Goal: Transaction & Acquisition: Purchase product/service

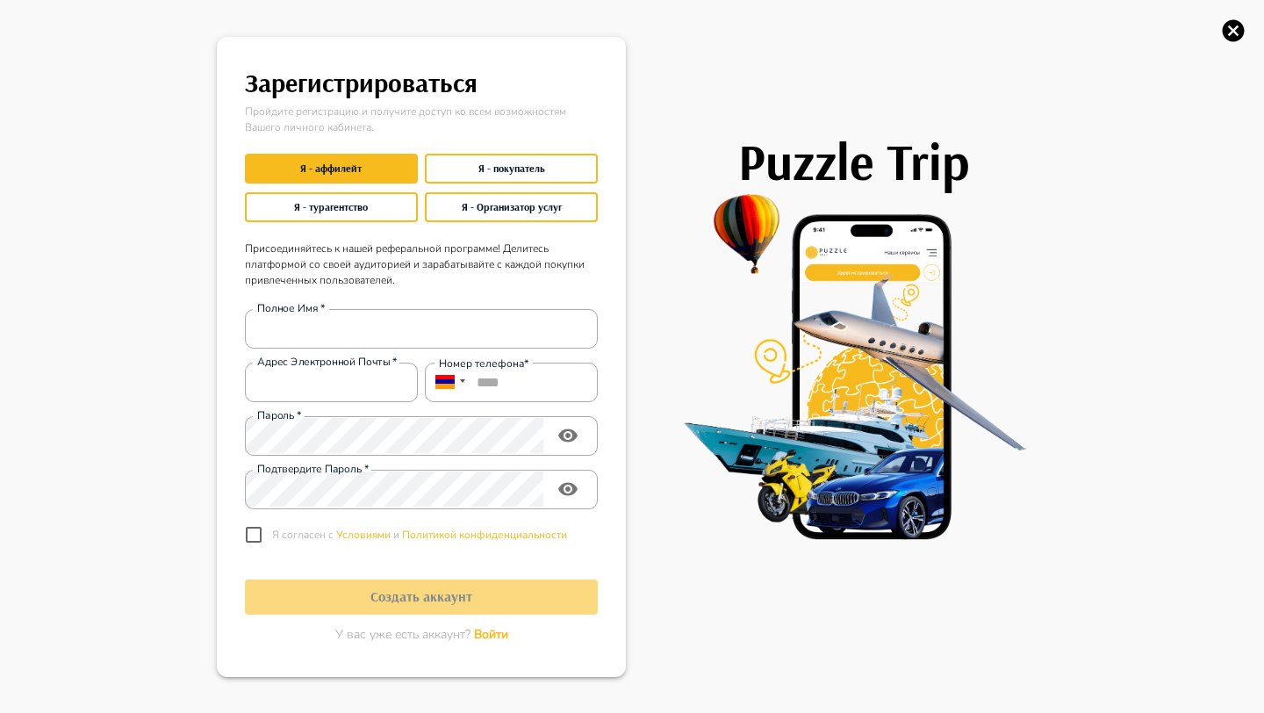
click at [499, 627] on span "Войти" at bounding box center [491, 634] width 34 height 17
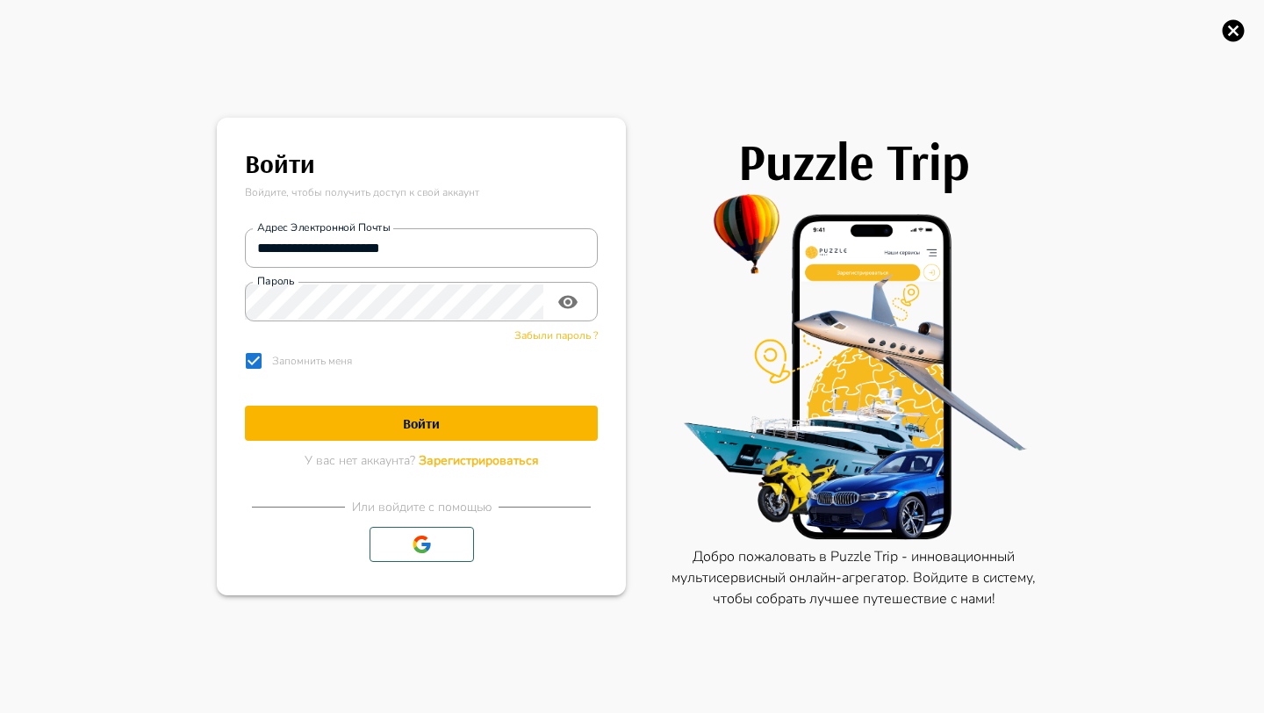
click at [457, 426] on h1 "Войти" at bounding box center [421, 423] width 353 height 17
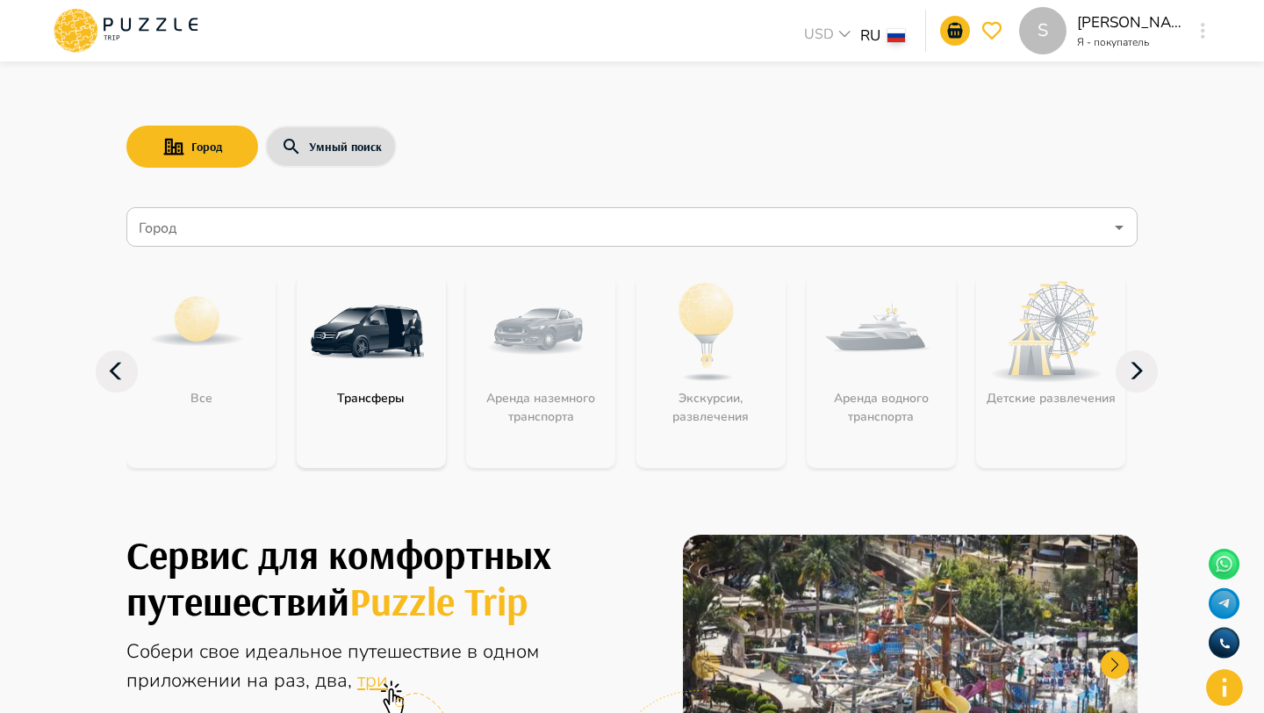
click at [1195, 26] on div "S" at bounding box center [1203, 31] width 20 height 32
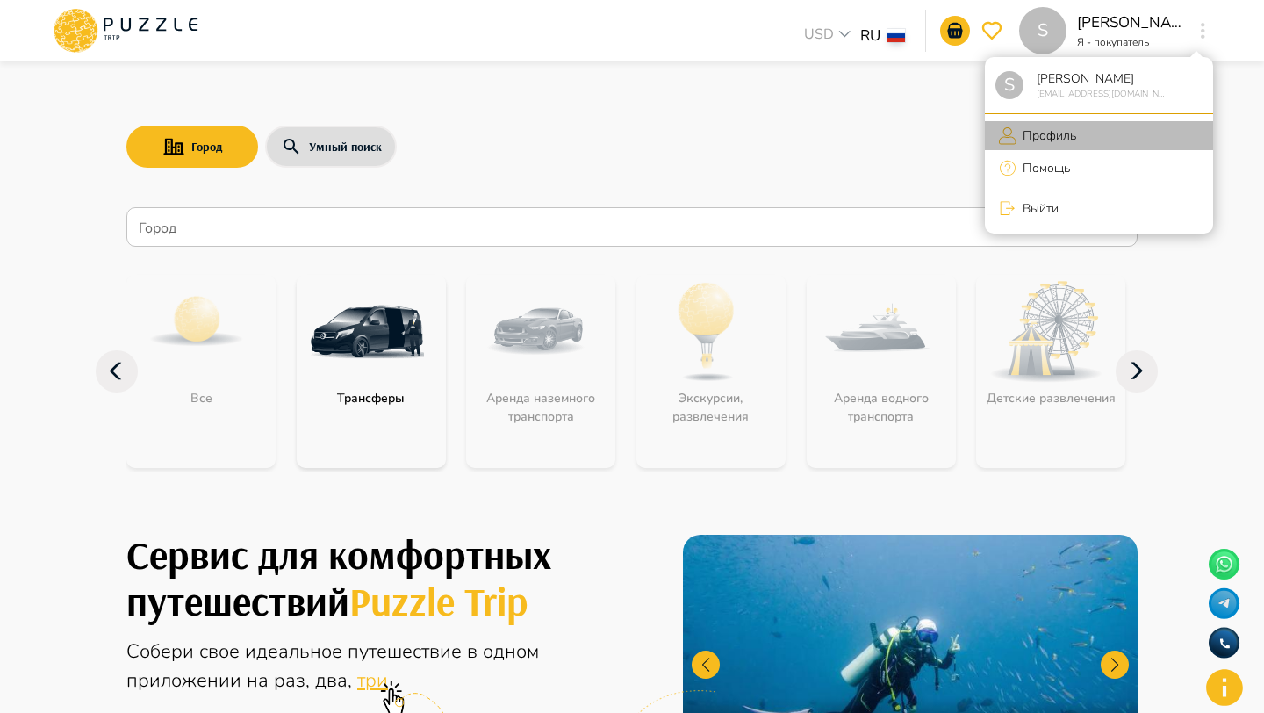
click at [1067, 137] on p "Профиль" at bounding box center [1047, 135] width 60 height 18
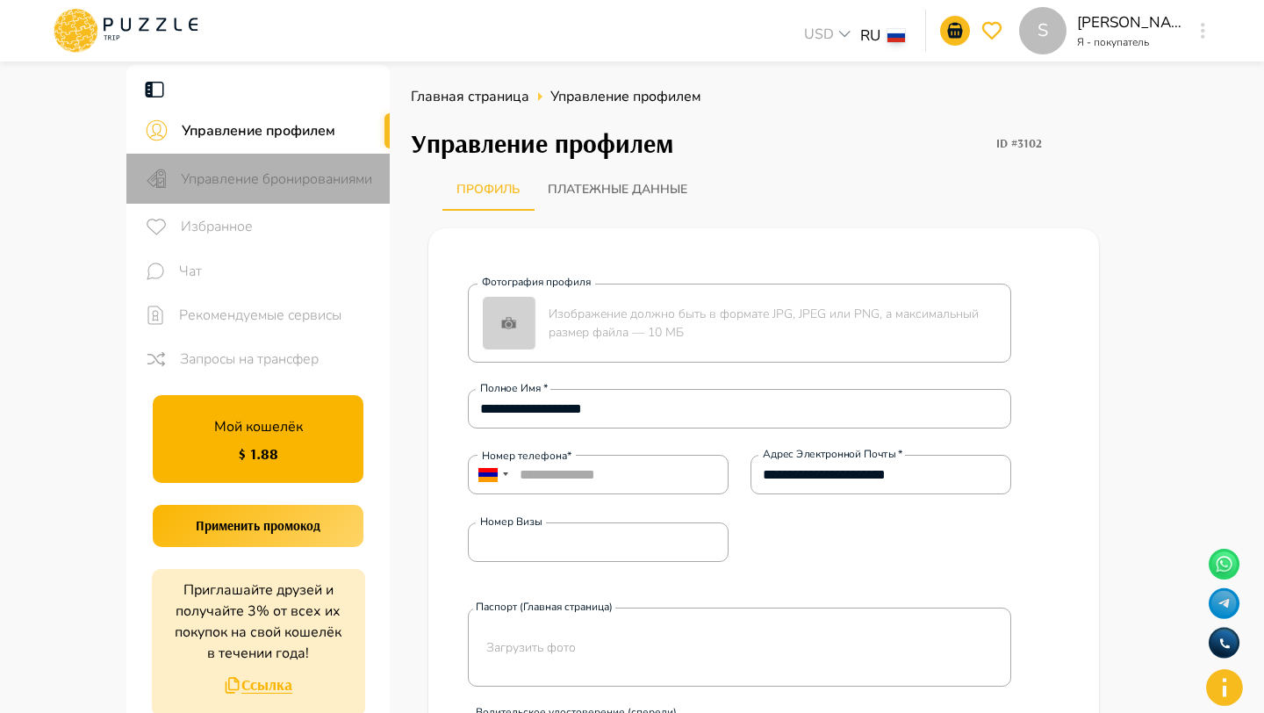
click at [261, 164] on div "Управление бронированиями" at bounding box center [257, 179] width 263 height 50
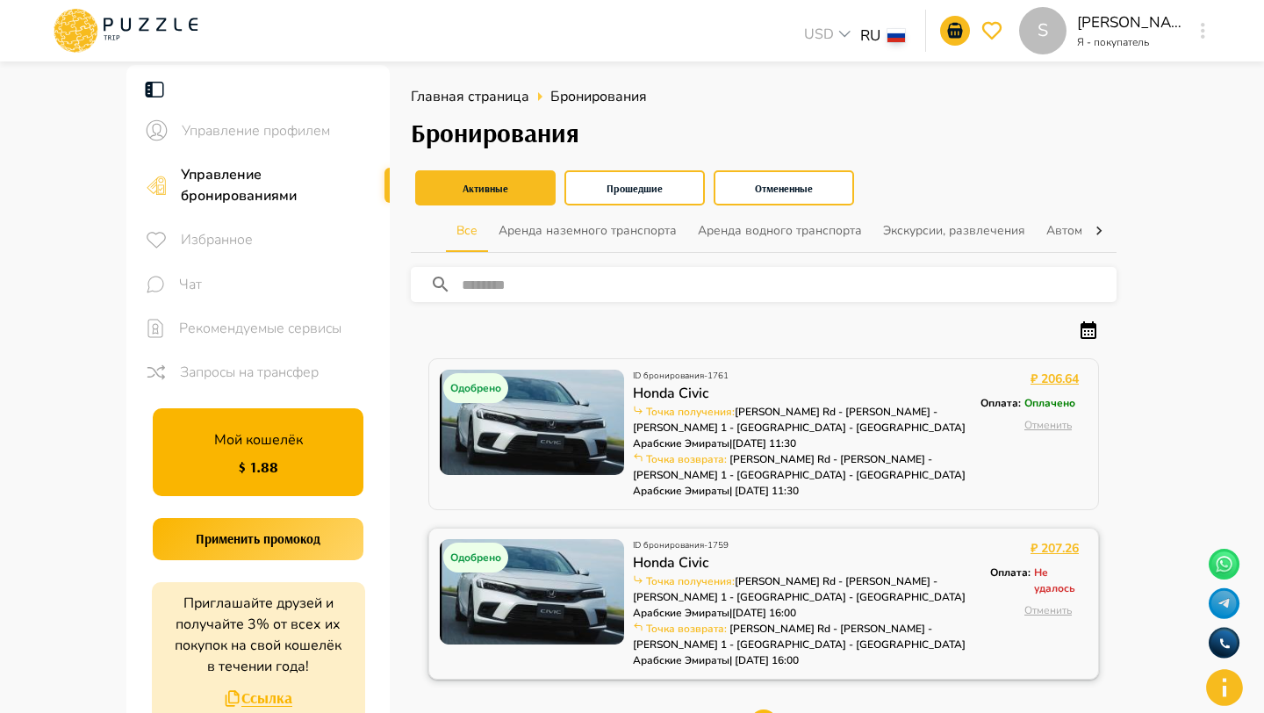
click at [783, 552] on p "Honda Civic" at bounding box center [807, 562] width 349 height 21
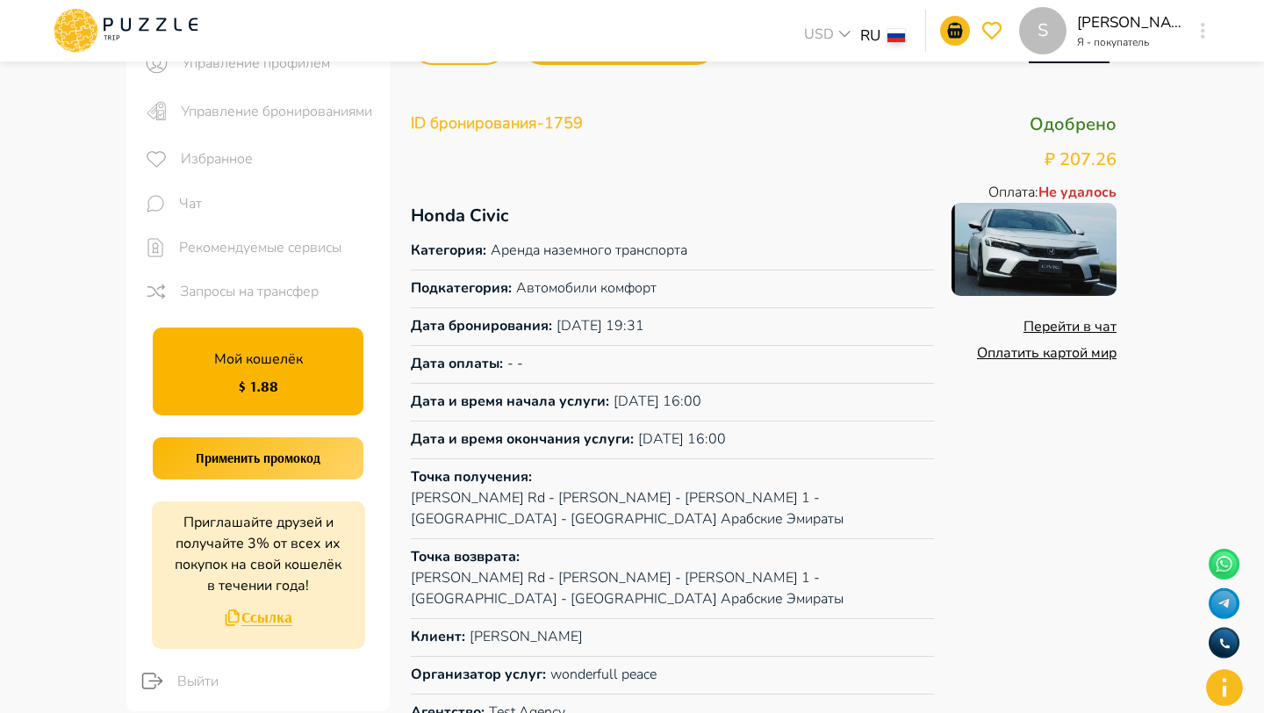
scroll to position [69, 0]
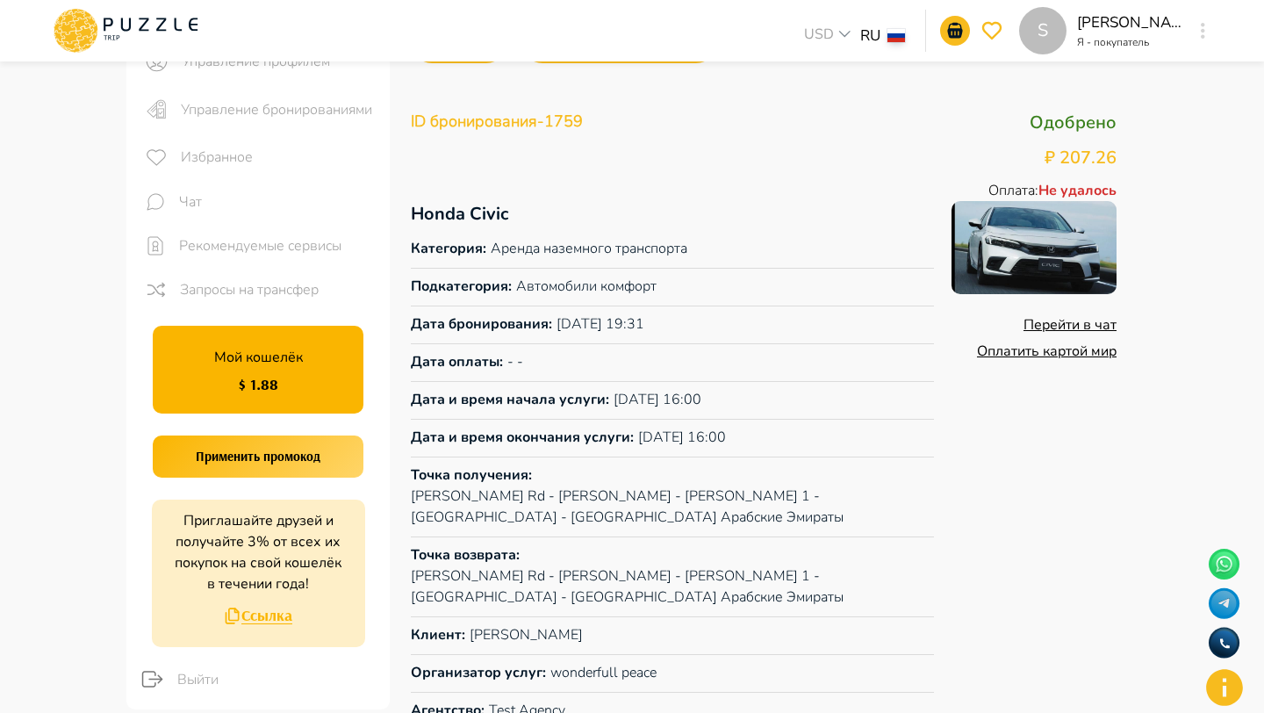
click at [571, 119] on p "ID бронирования - 1759" at bounding box center [497, 123] width 172 height 26
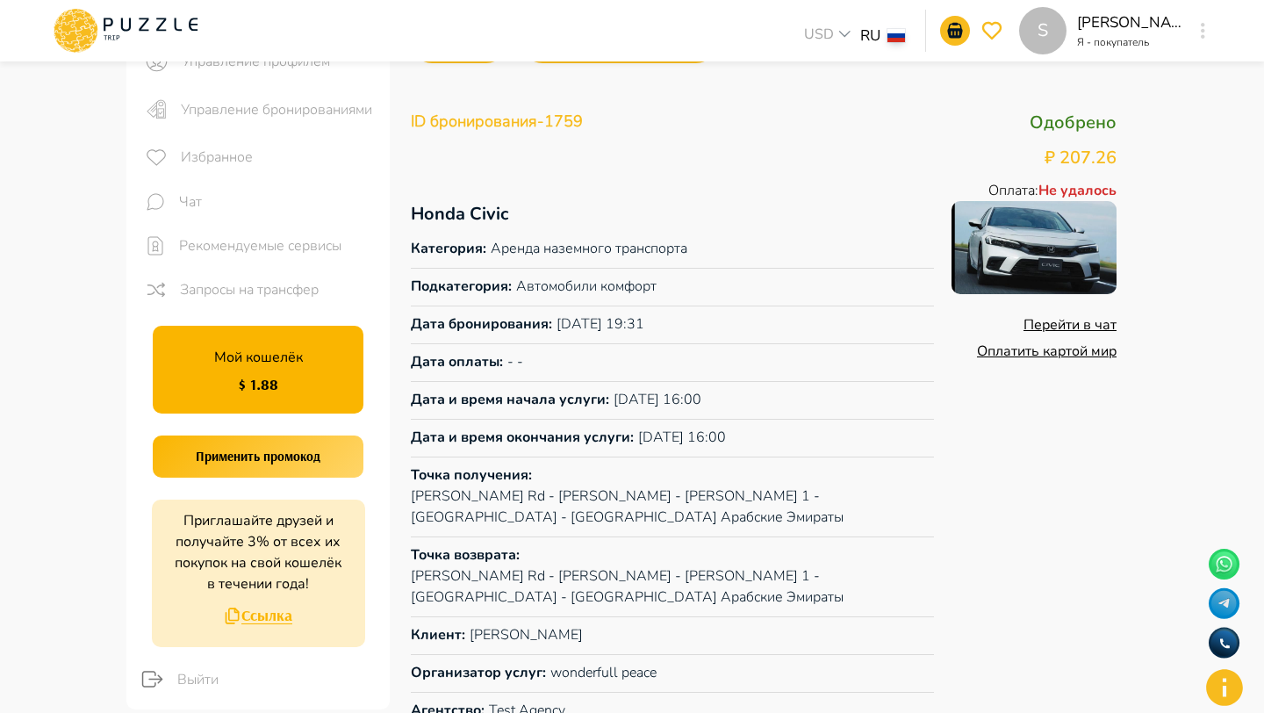
click at [690, 219] on p "Honda Civic" at bounding box center [672, 214] width 523 height 26
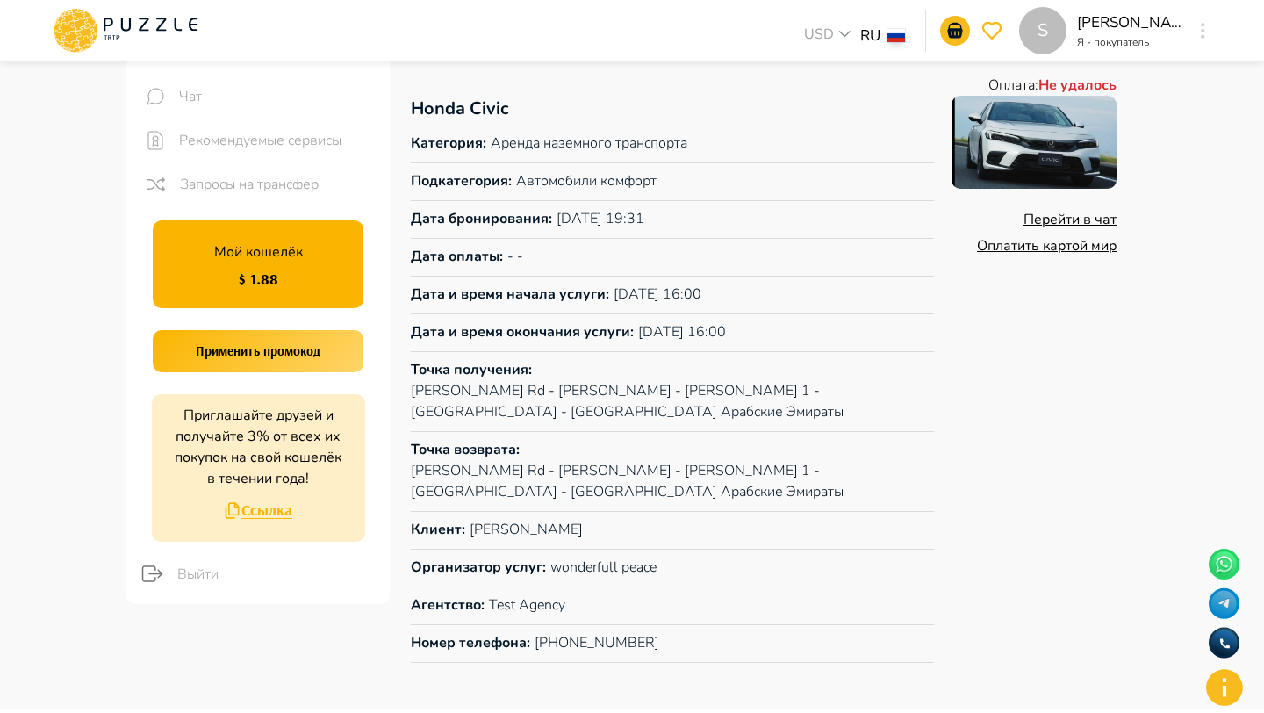
scroll to position [0, 0]
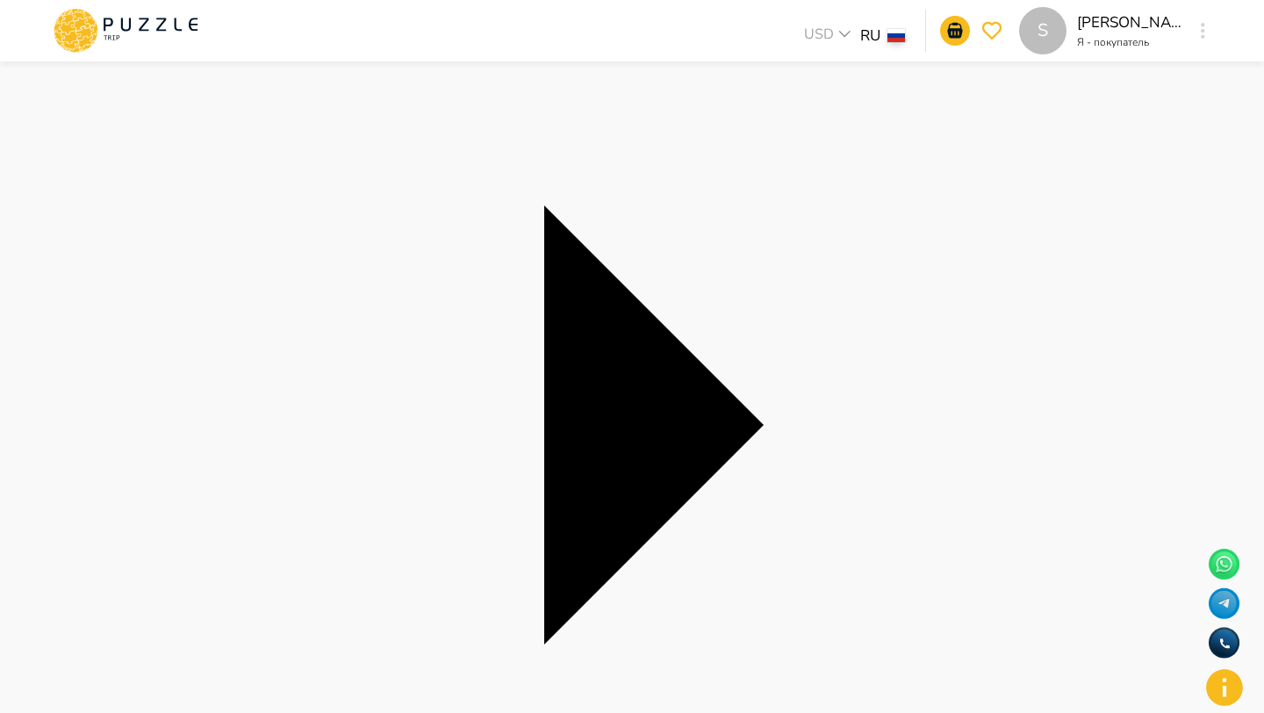
scroll to position [228, 0]
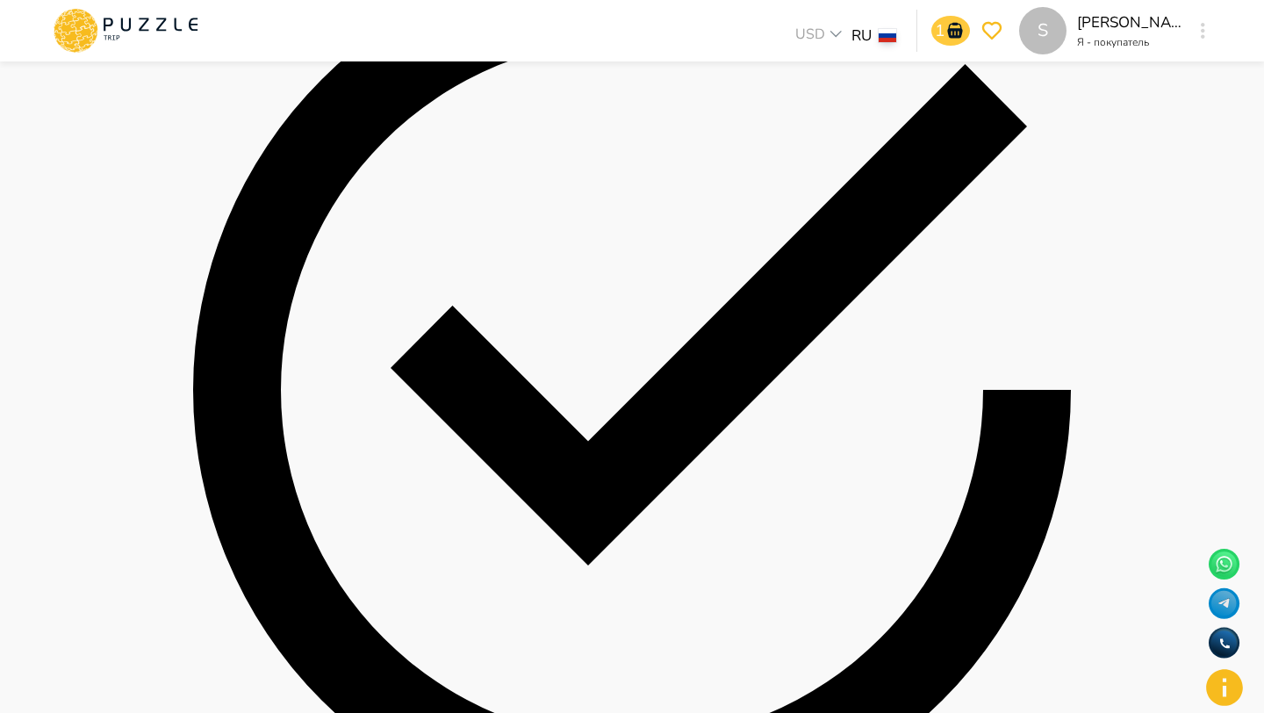
click at [952, 35] on icon "go-to-basket-submit-button" at bounding box center [954, 31] width 15 height 16
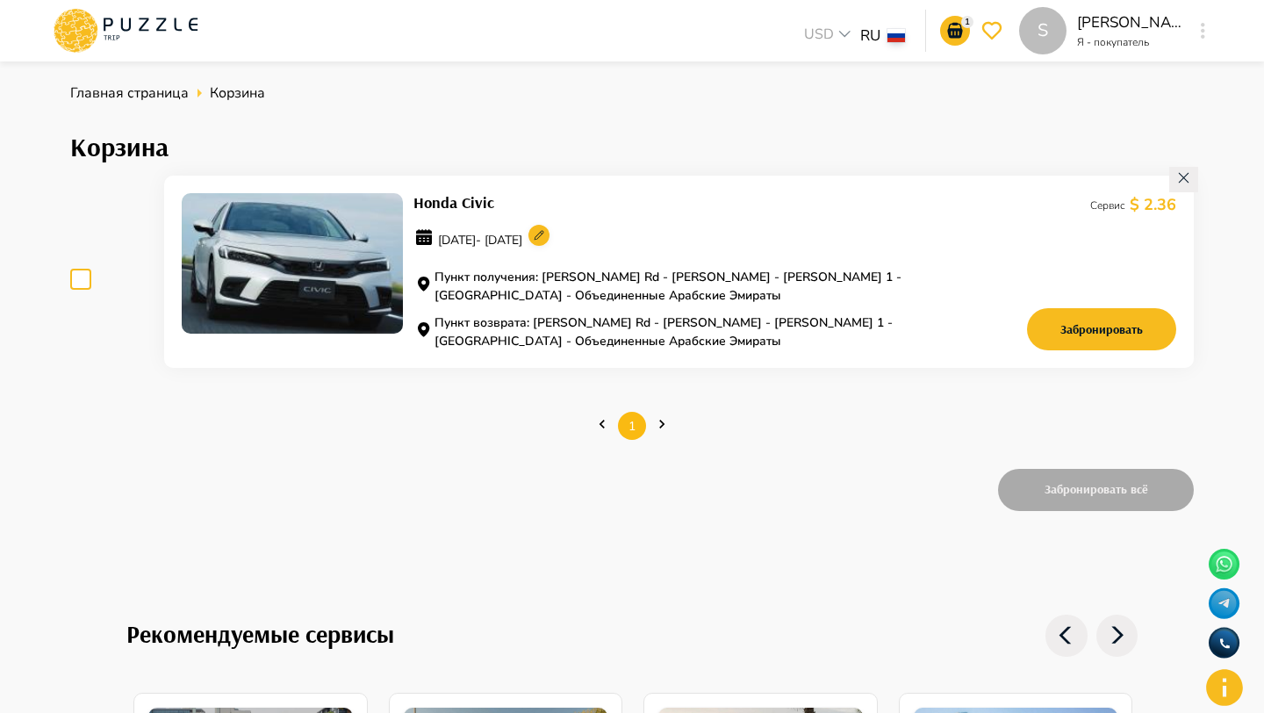
click at [550, 236] on circle at bounding box center [538, 235] width 21 height 21
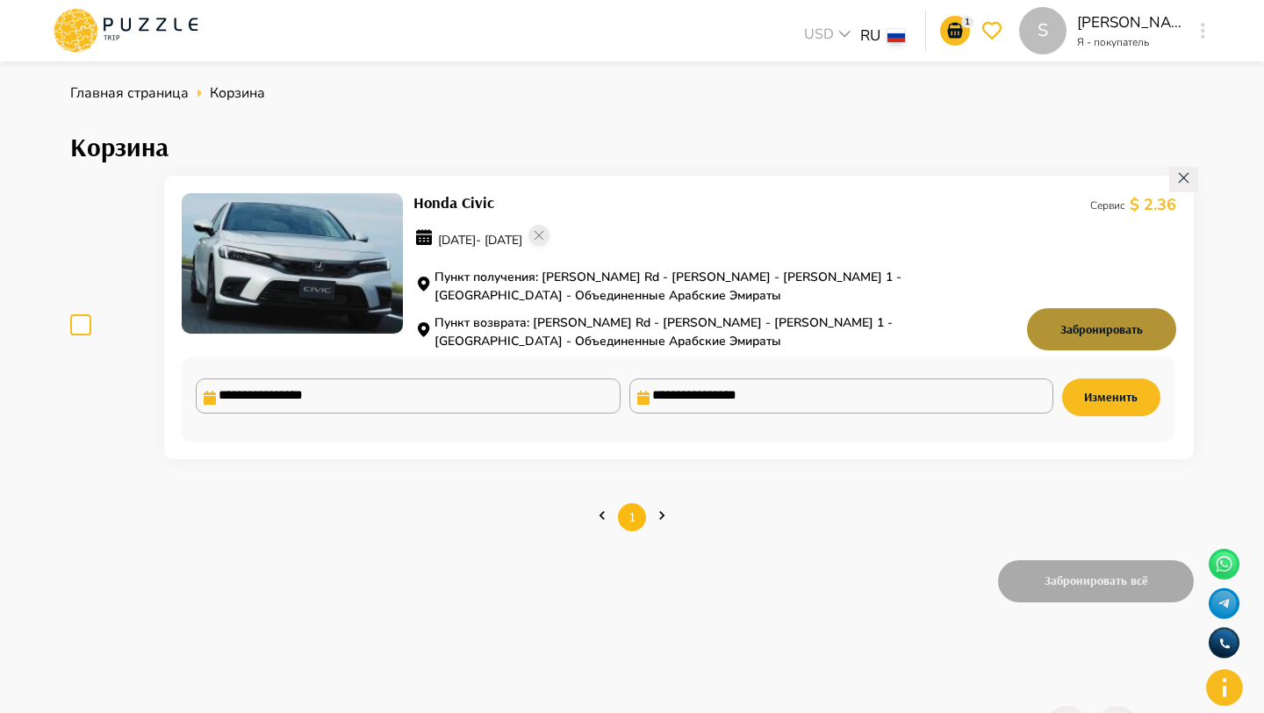
click at [1048, 326] on button "Забронировать" at bounding box center [1101, 329] width 149 height 42
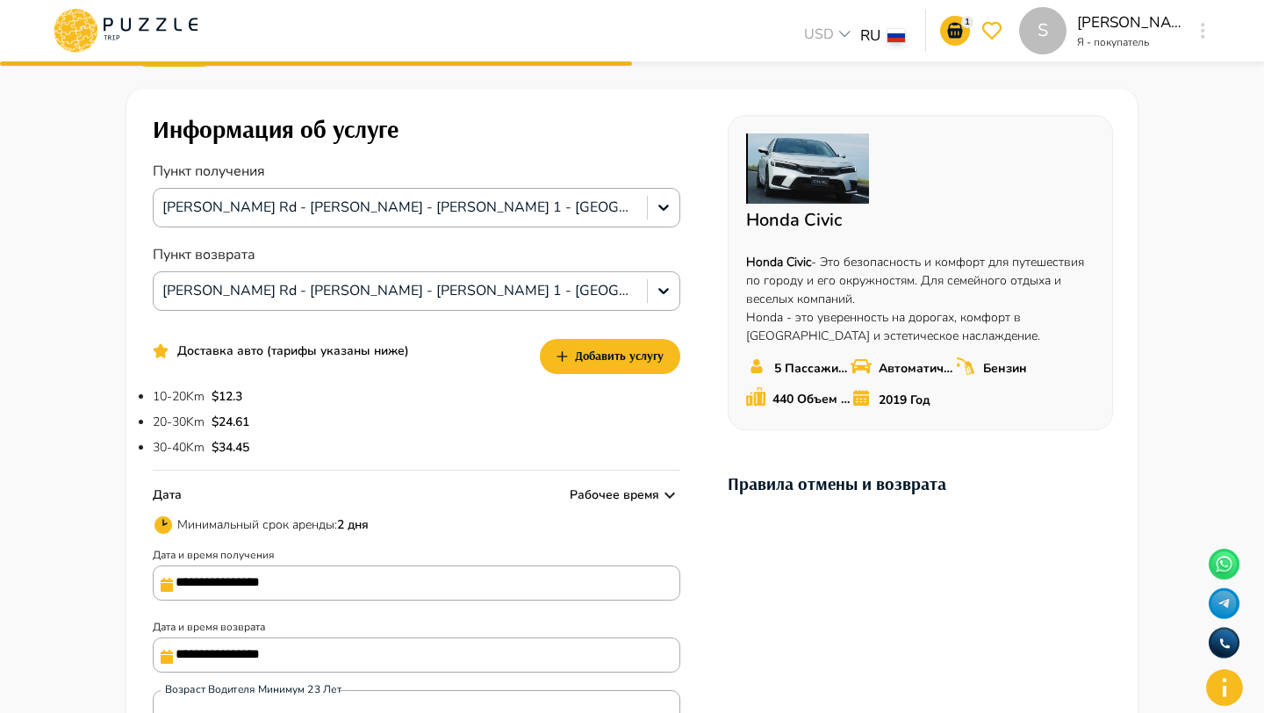
scroll to position [115, 0]
